Goal: Task Accomplishment & Management: Complete application form

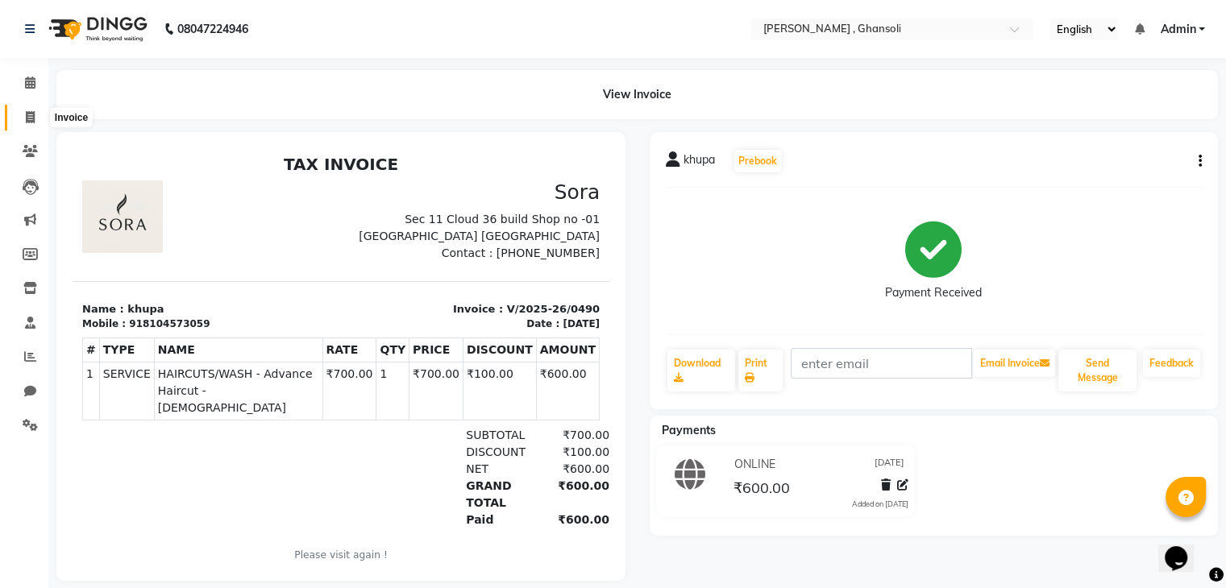
click at [29, 119] on icon at bounding box center [30, 117] width 9 height 12
select select "8446"
select select "service"
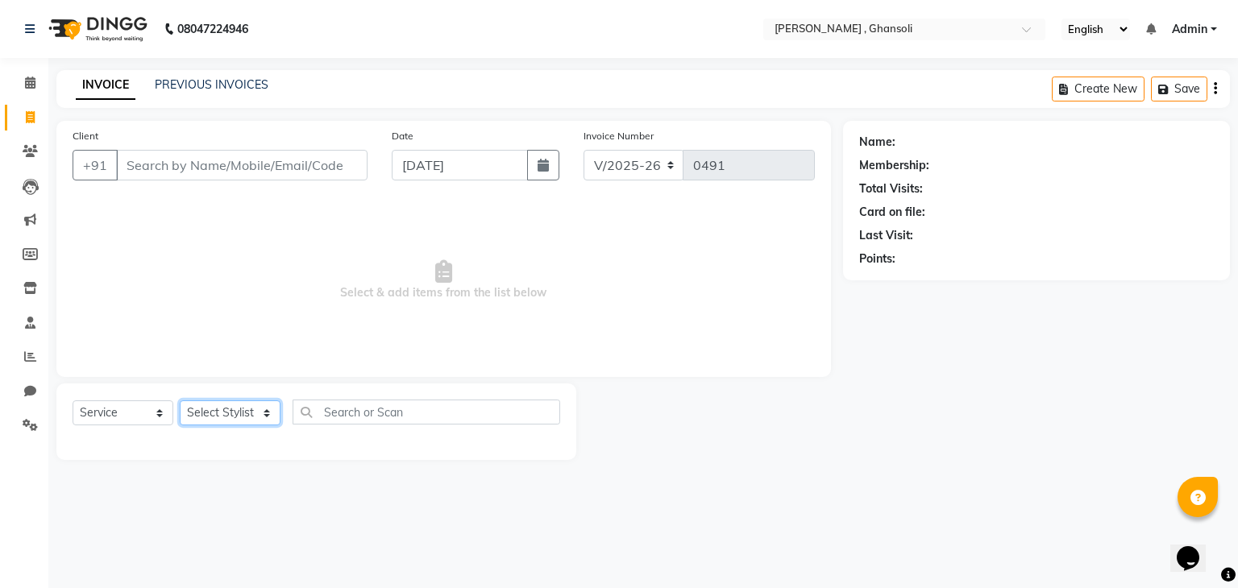
click at [267, 417] on select "Select Stylist deepa Lucky [PERSON_NAME] [PERSON_NAME] [PERSON_NAME] [PERSON_NA…" at bounding box center [230, 413] width 101 height 25
select select "81970"
click at [180, 401] on select "Select Stylist deepa Lucky [PERSON_NAME] [PERSON_NAME] [PERSON_NAME] [PERSON_NA…" at bounding box center [230, 413] width 101 height 25
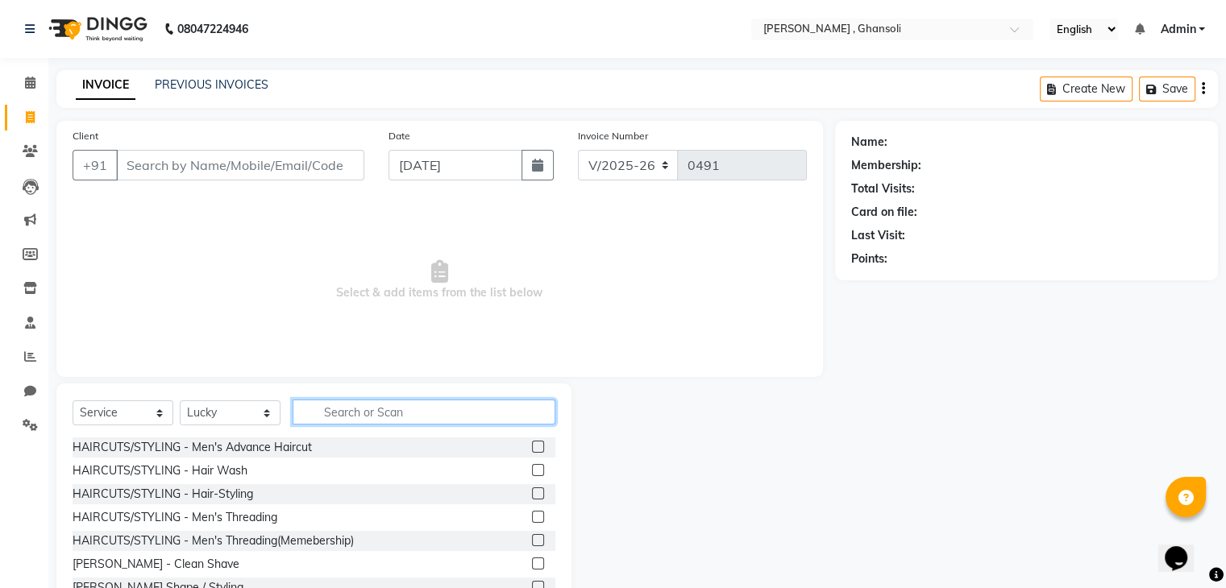
click at [358, 417] on input "text" at bounding box center [424, 412] width 263 height 25
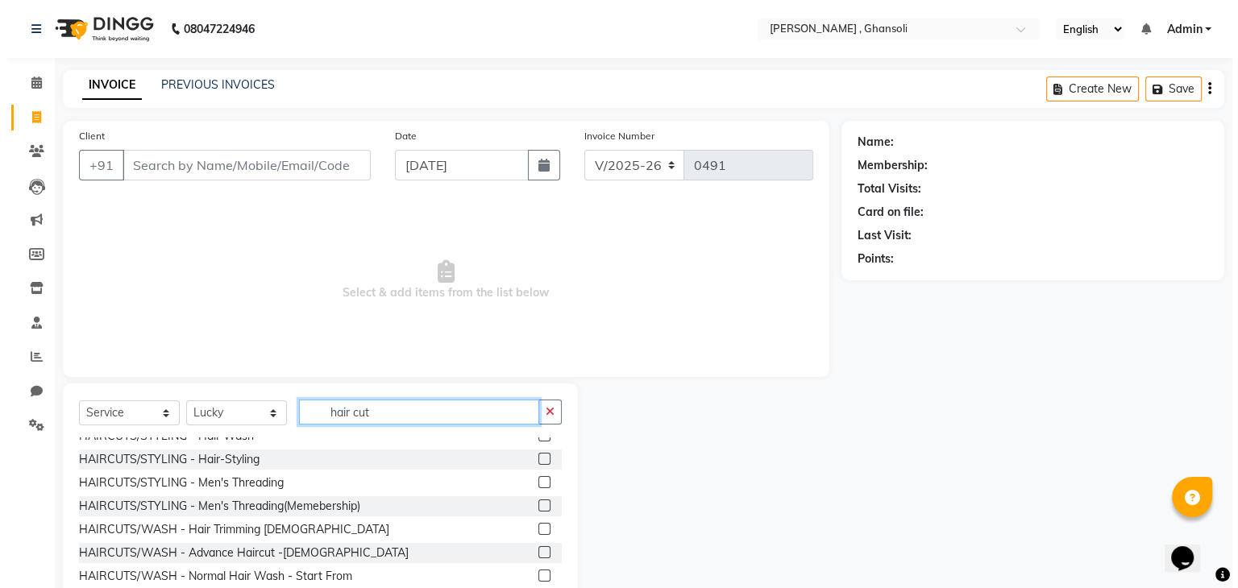
scroll to position [42, 0]
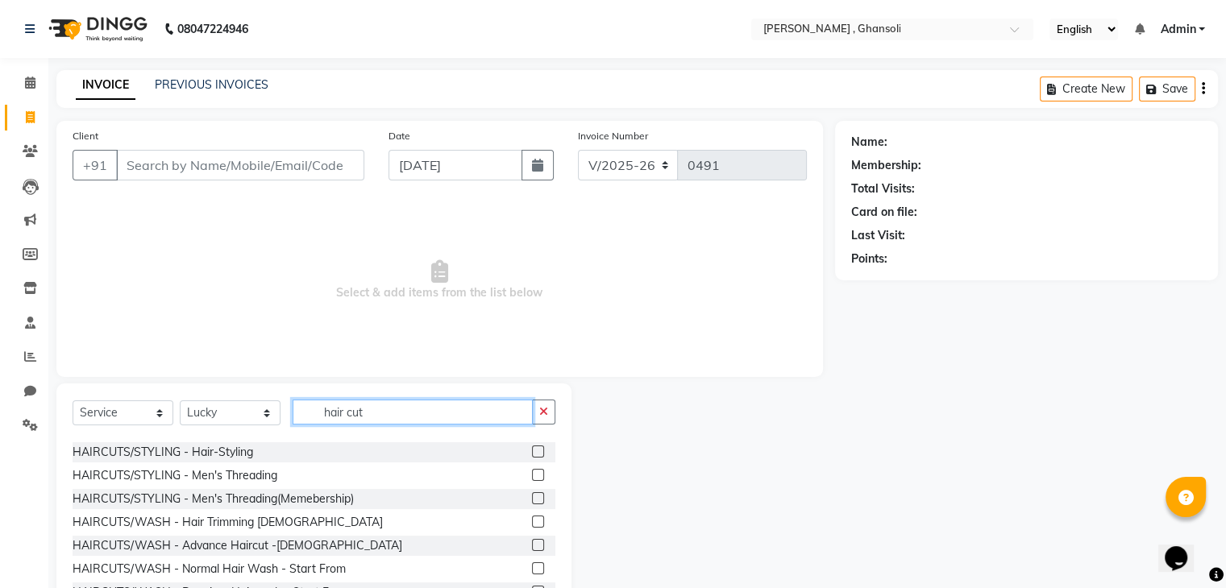
type input "hair cut"
click at [532, 522] on label at bounding box center [538, 522] width 12 height 12
click at [532, 522] on input "checkbox" at bounding box center [537, 523] width 10 height 10
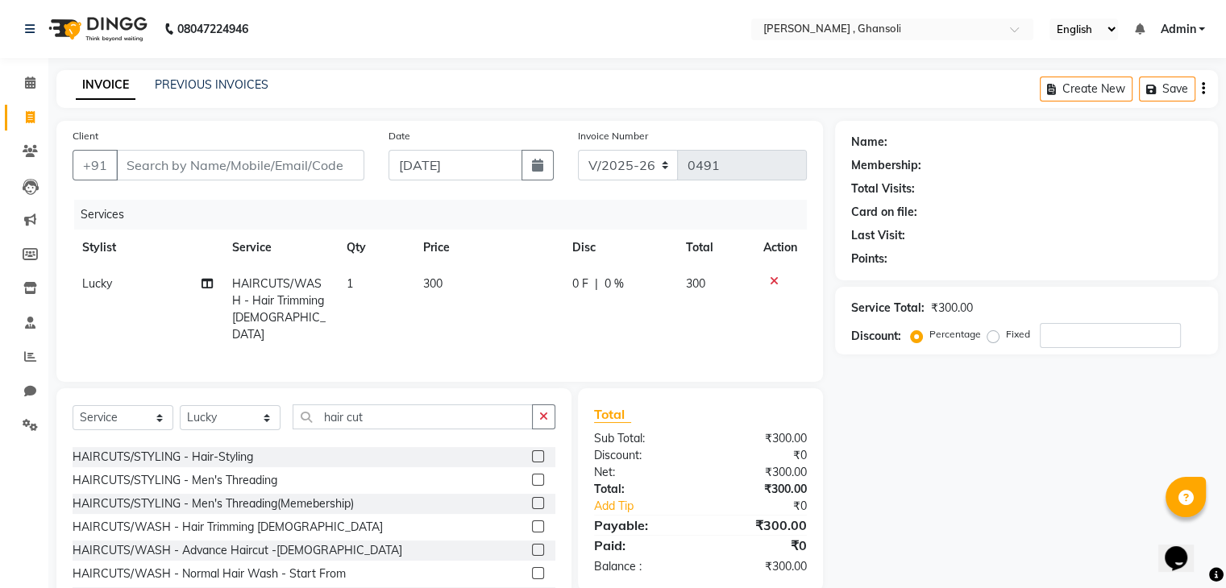
click at [532, 522] on label at bounding box center [538, 527] width 12 height 12
click at [532, 522] on input "checkbox" at bounding box center [537, 527] width 10 height 10
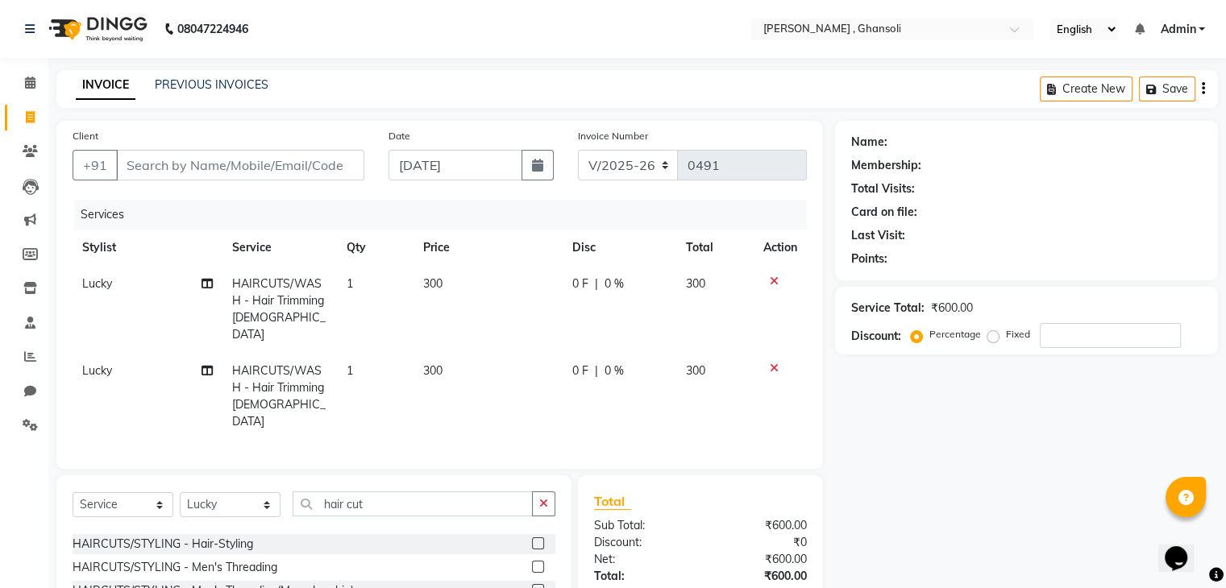
checkbox input "false"
click at [439, 285] on span "300" at bounding box center [432, 284] width 19 height 15
select select "81970"
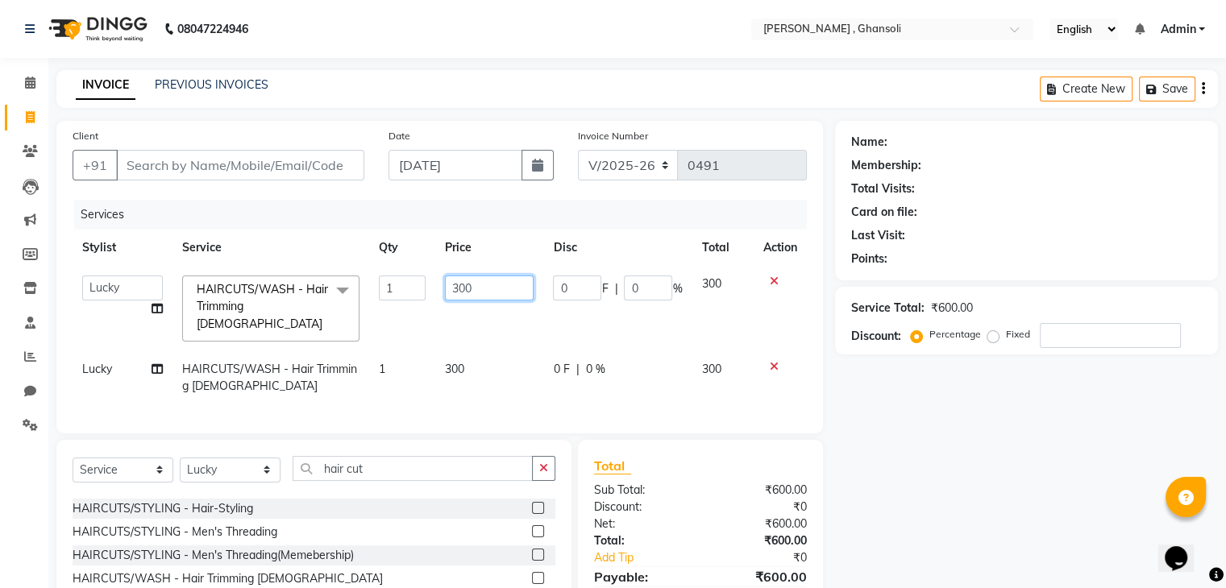
click at [484, 288] on input "300" at bounding box center [489, 288] width 89 height 25
type input "350"
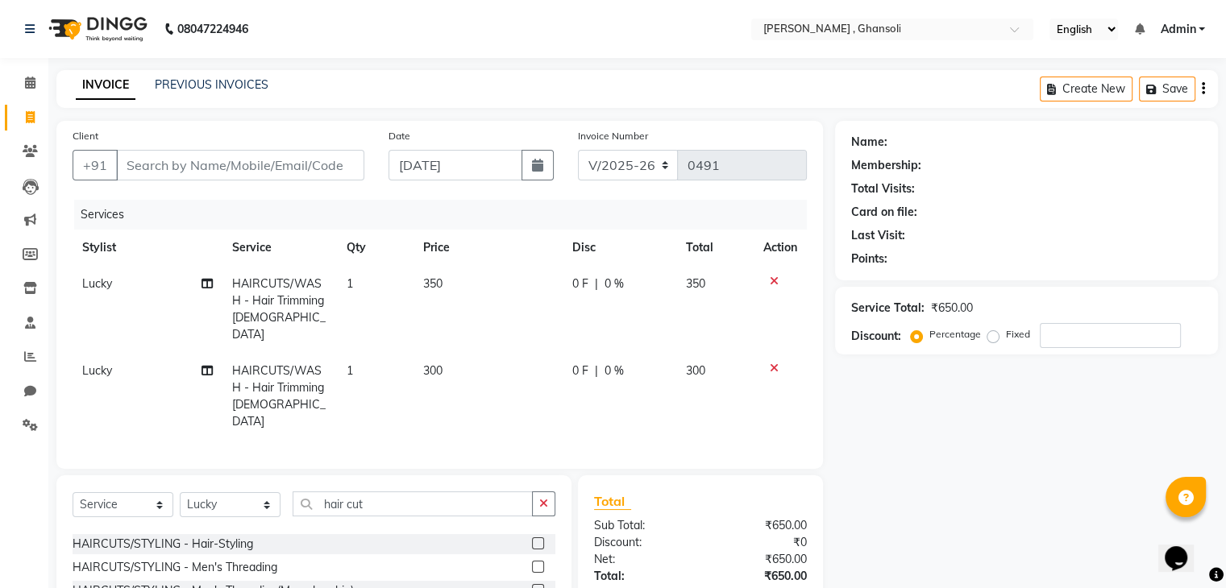
click at [464, 356] on td "300" at bounding box center [488, 396] width 149 height 87
select select "81970"
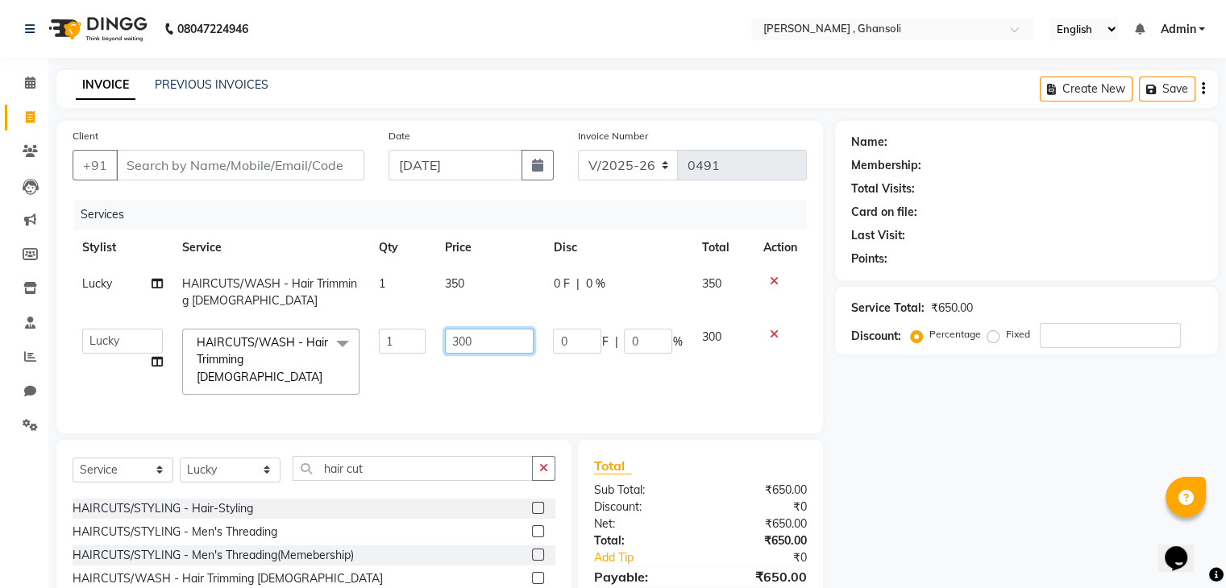
click at [477, 337] on input "300" at bounding box center [489, 341] width 89 height 25
type input "350"
click at [129, 165] on input "Client" at bounding box center [240, 165] width 248 height 31
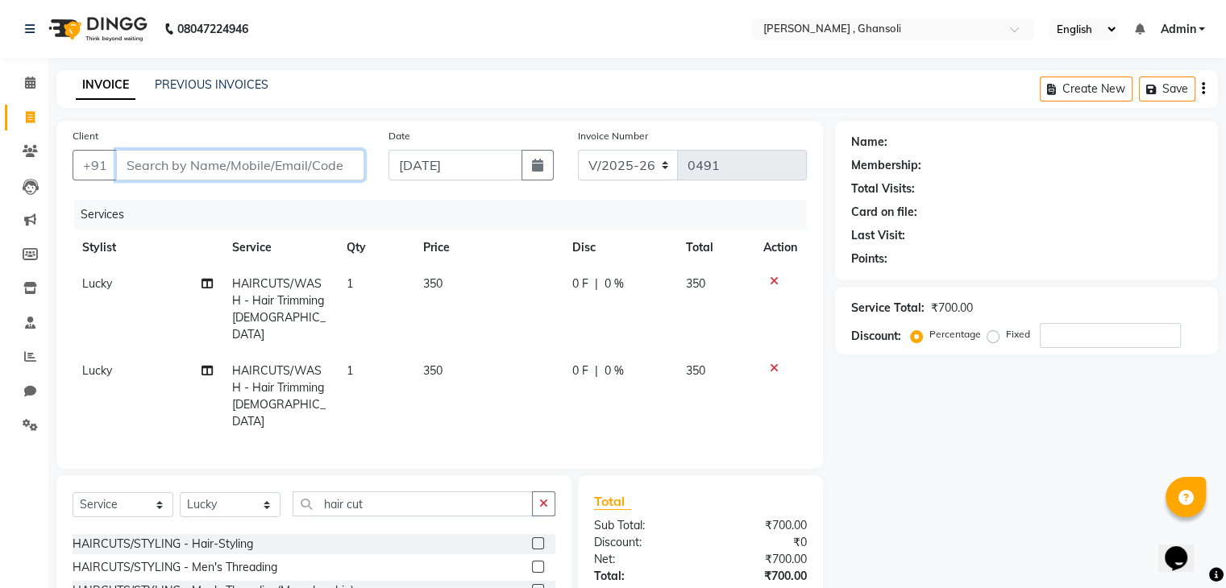
type input "9"
type input "0"
type input "9479757647"
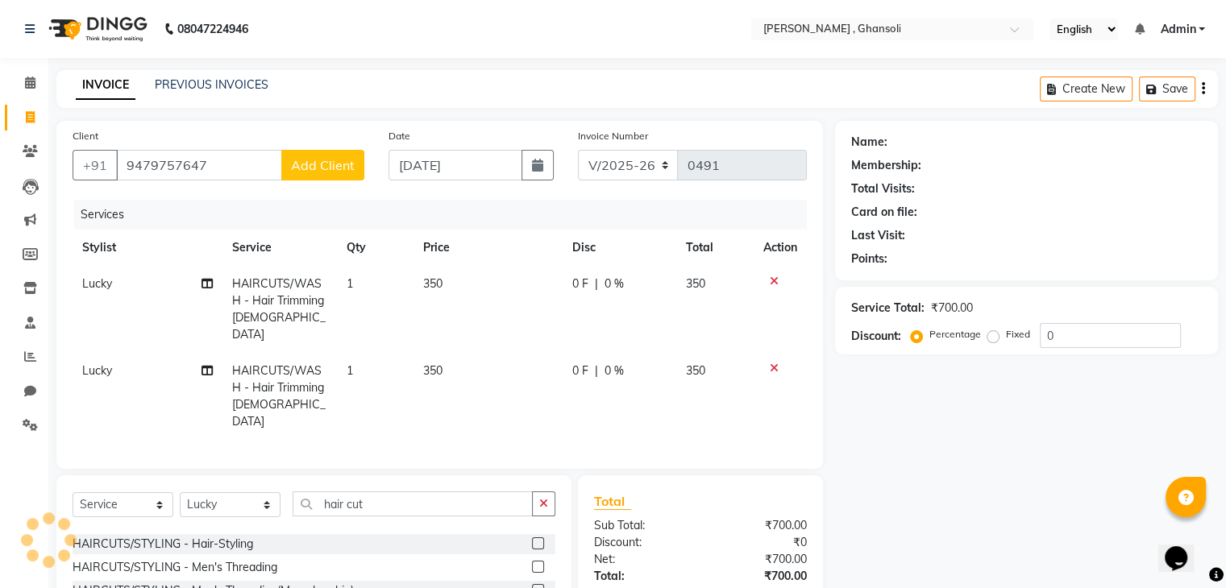
click at [319, 157] on span "Add Client" at bounding box center [323, 165] width 64 height 16
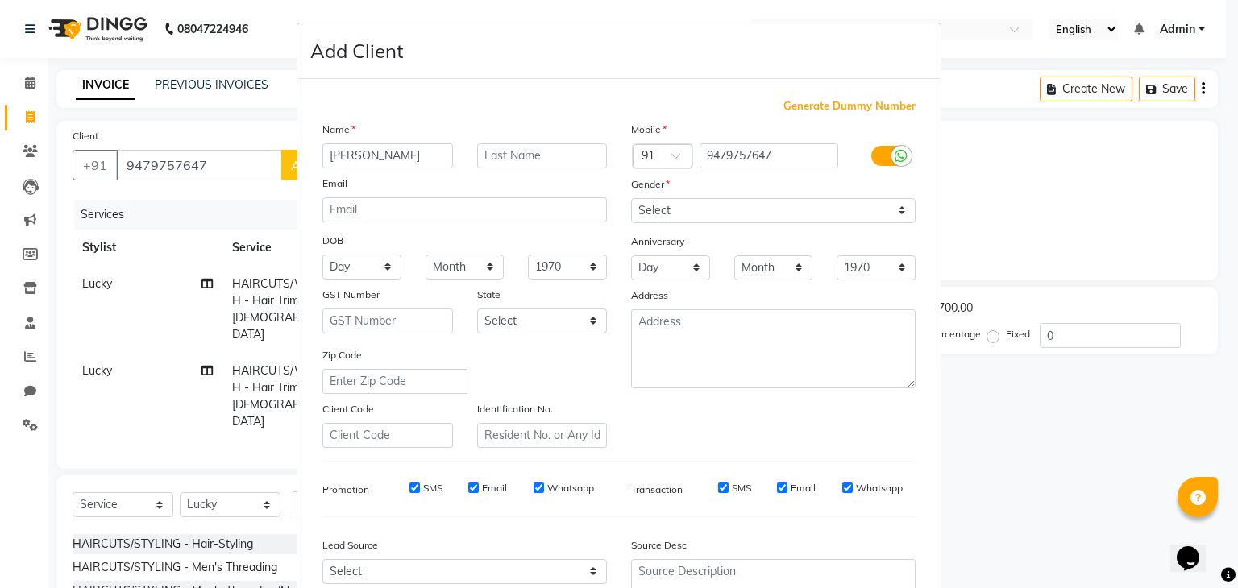
type input "[PERSON_NAME]"
click at [897, 210] on select "Select [DEMOGRAPHIC_DATA] [DEMOGRAPHIC_DATA] Other Prefer Not To Say" at bounding box center [773, 210] width 285 height 25
select select "[DEMOGRAPHIC_DATA]"
click at [631, 199] on select "Select [DEMOGRAPHIC_DATA] [DEMOGRAPHIC_DATA] Other Prefer Not To Say" at bounding box center [773, 210] width 285 height 25
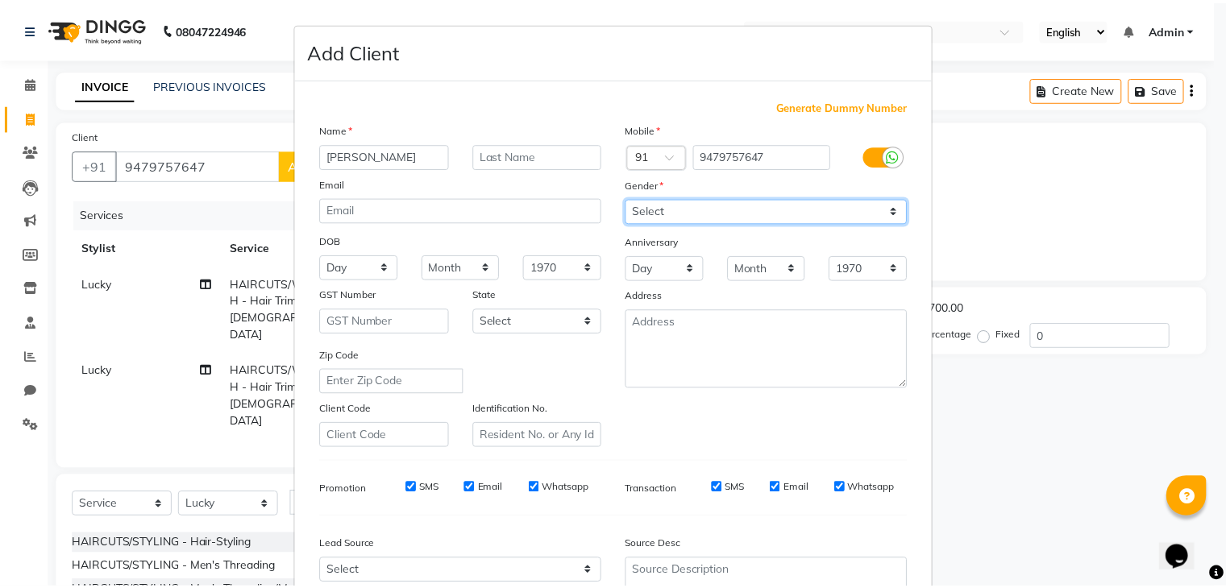
scroll to position [164, 0]
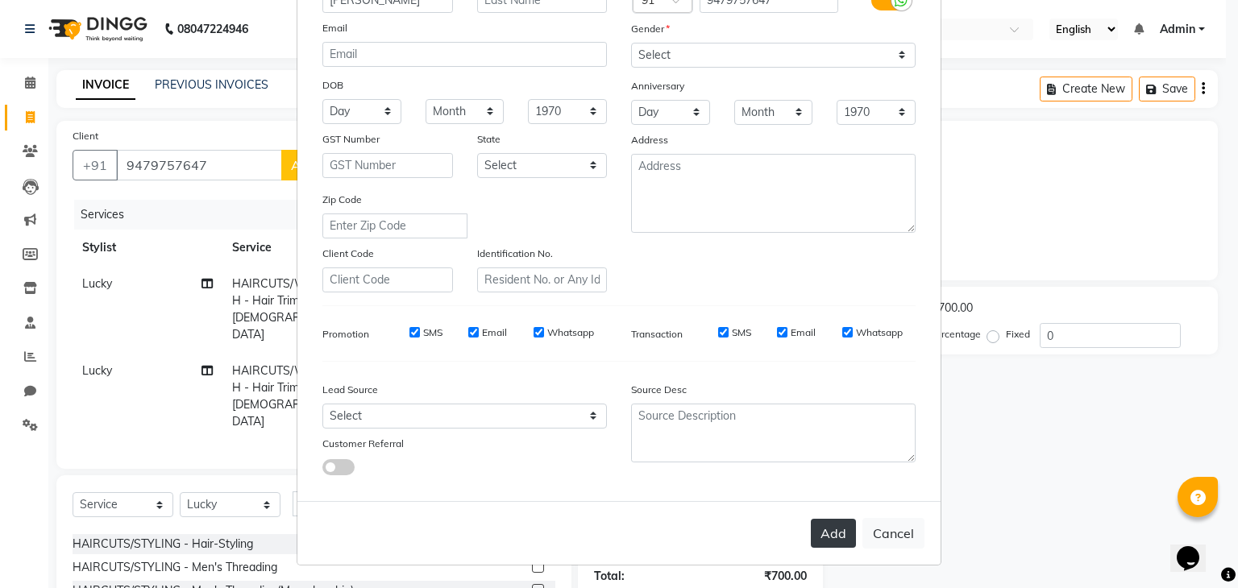
click at [831, 533] on button "Add" at bounding box center [833, 533] width 45 height 29
select select
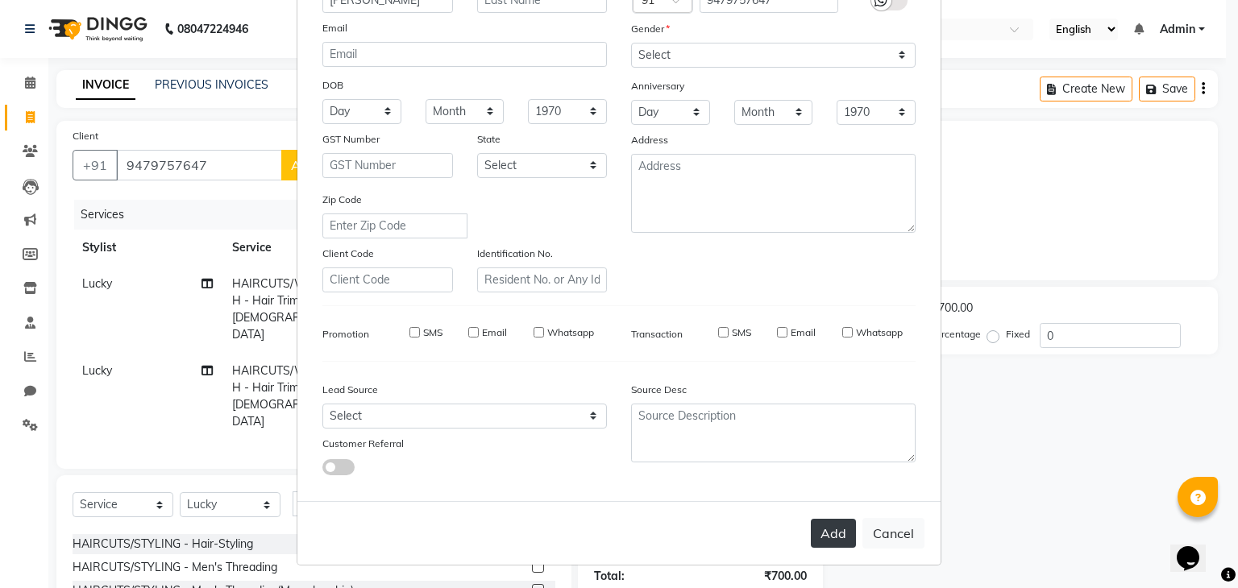
select select
checkbox input "false"
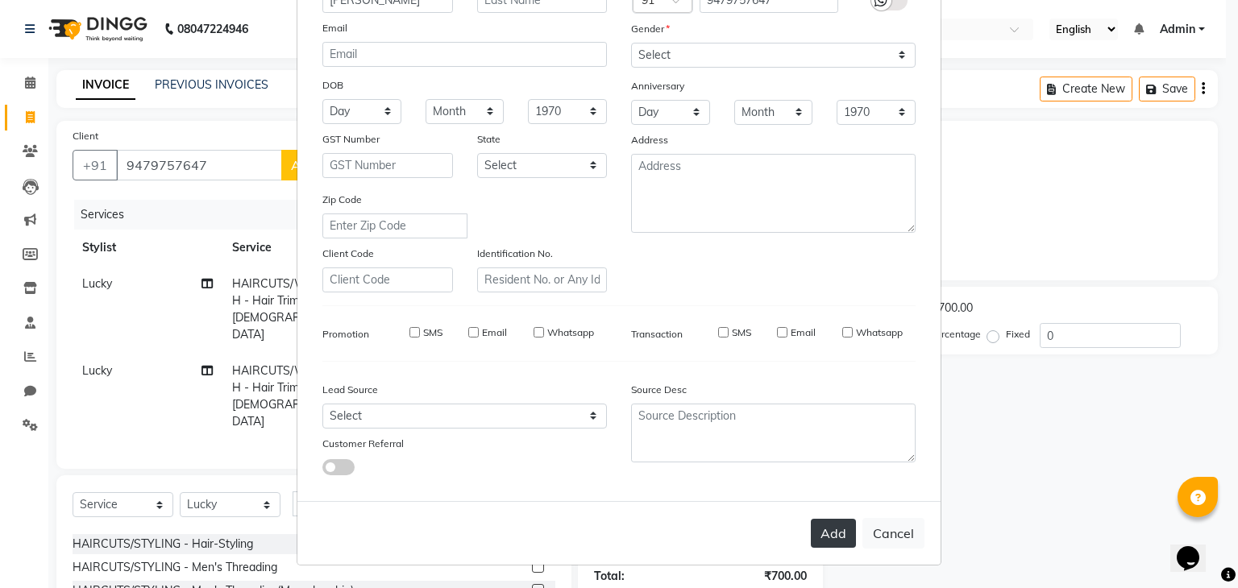
checkbox input "false"
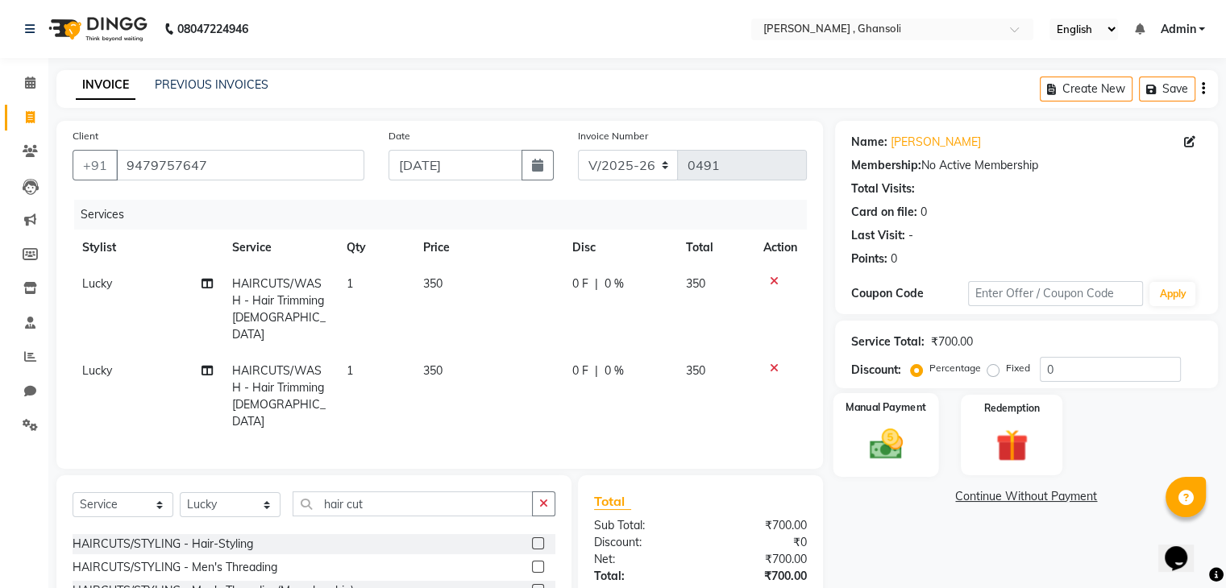
click at [884, 455] on img at bounding box center [886, 445] width 54 height 39
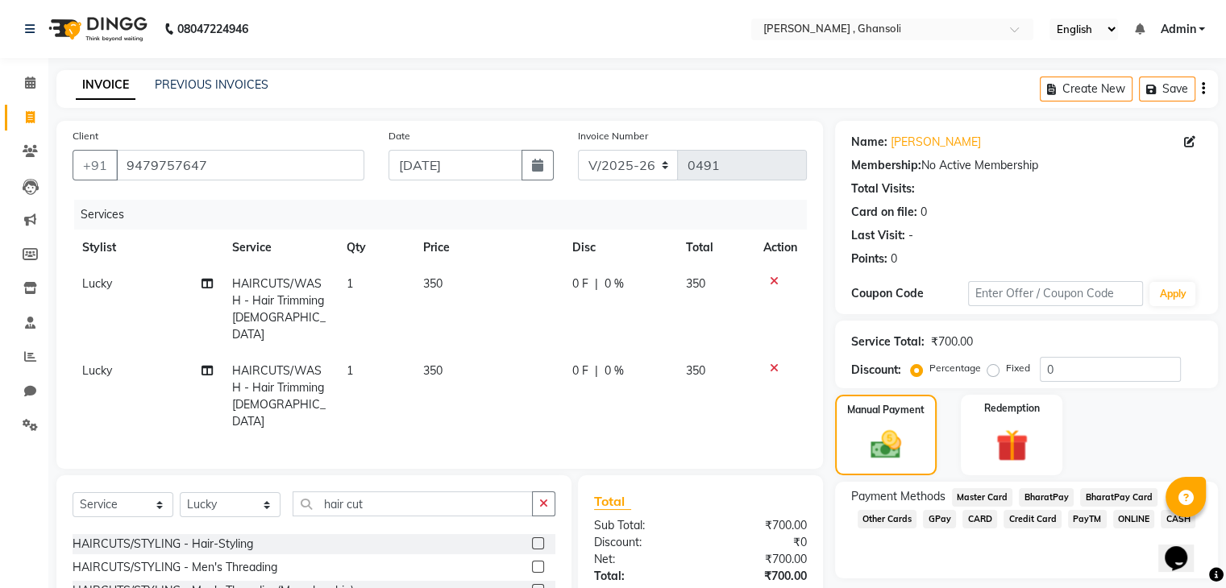
click at [1126, 525] on span "ONLINE" at bounding box center [1134, 519] width 42 height 19
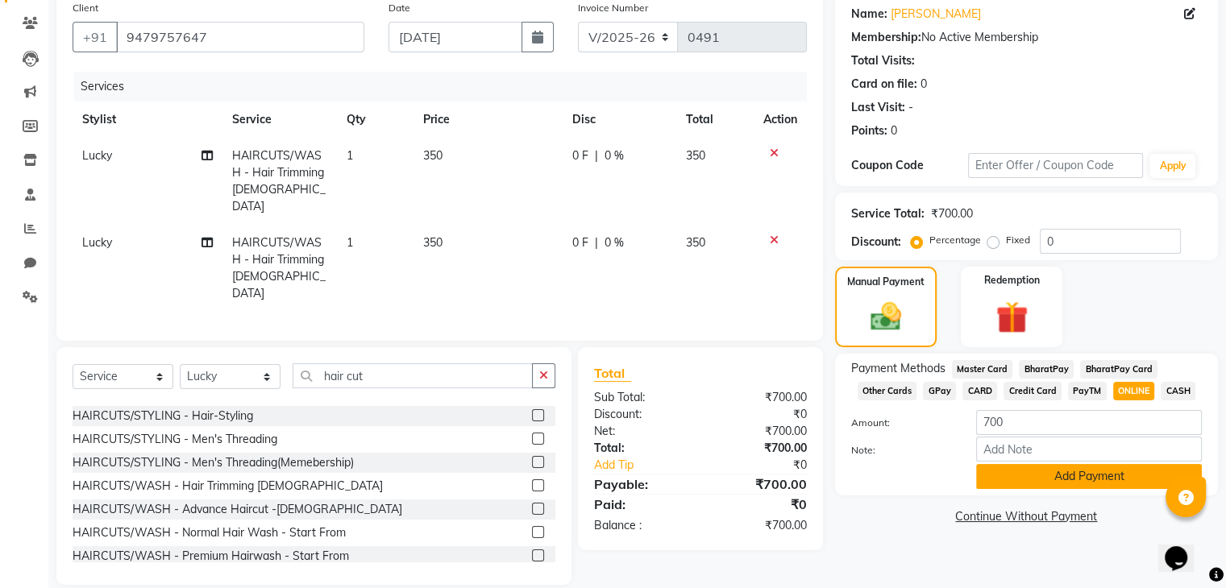
click at [1115, 473] on button "Add Payment" at bounding box center [1089, 476] width 226 height 25
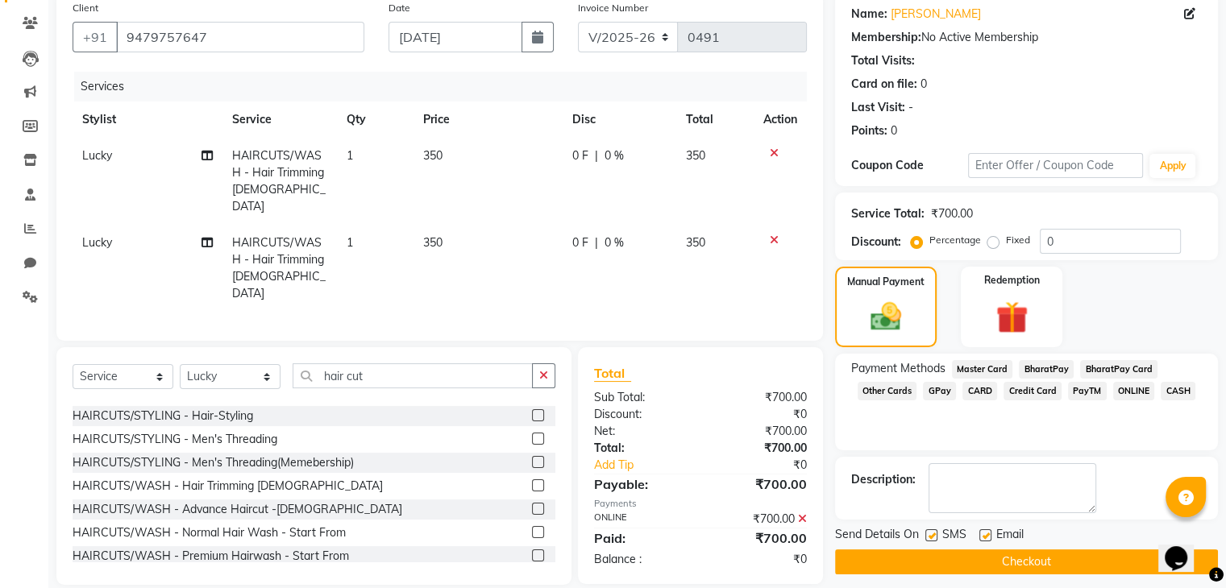
click at [1058, 565] on button "Checkout" at bounding box center [1026, 562] width 383 height 25
